Goal: Subscribe to service/newsletter

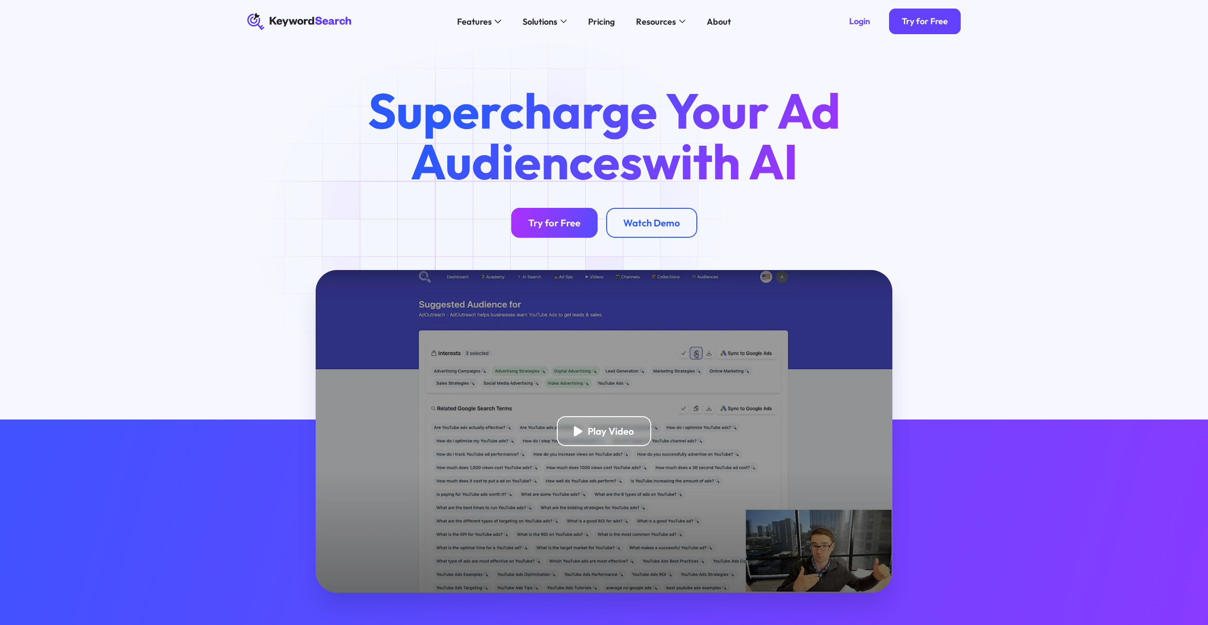
click at [553, 215] on link "Try for Free" at bounding box center [554, 223] width 86 height 30
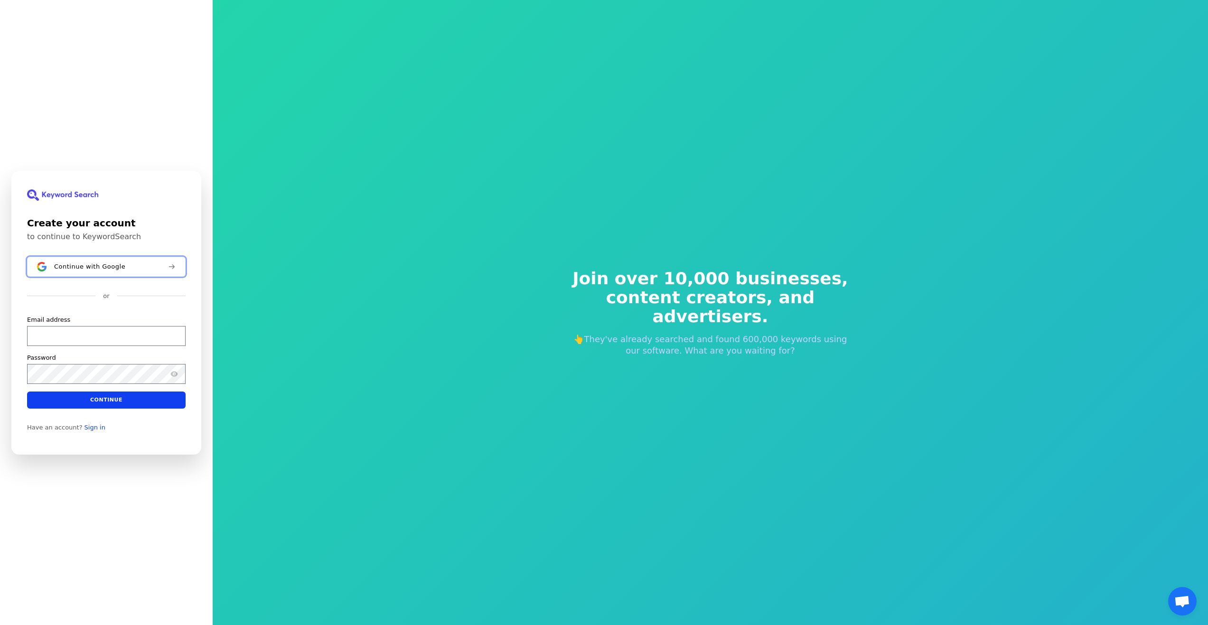
click at [105, 274] on button "Continue with Google" at bounding box center [106, 267] width 159 height 20
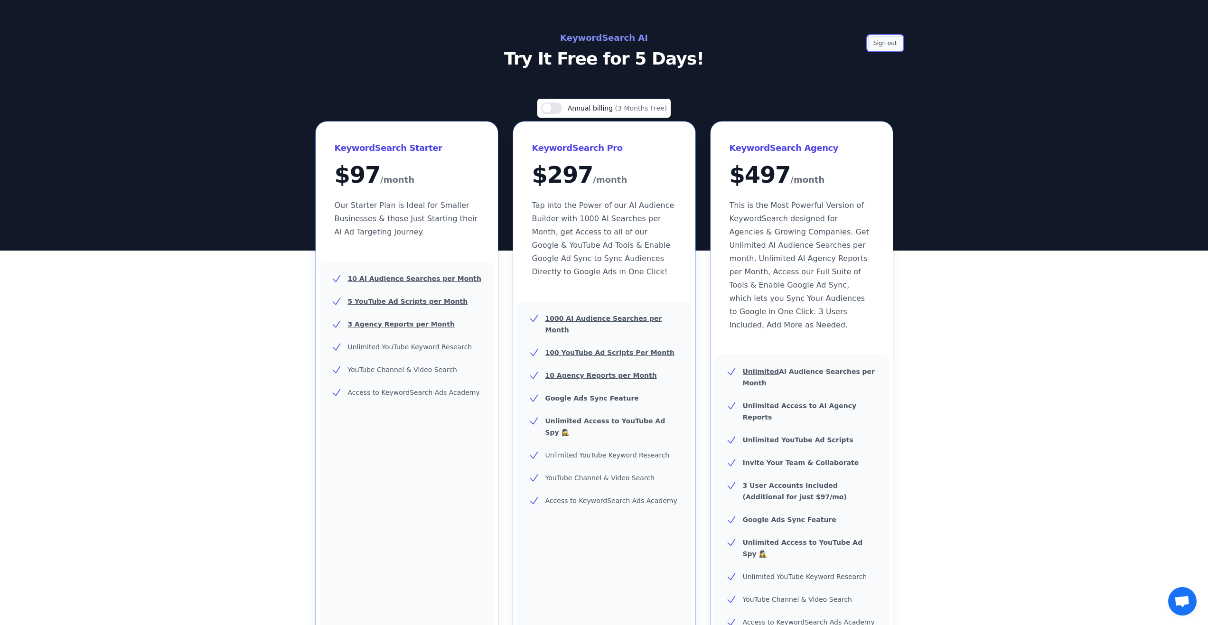
click at [880, 48] on button "Sign out" at bounding box center [885, 43] width 34 height 14
